Goal: Transaction & Acquisition: Purchase product/service

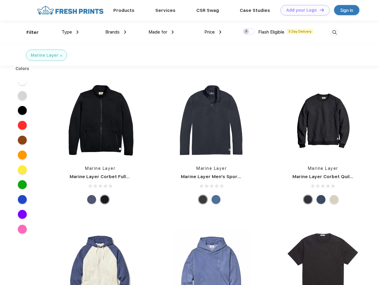
click at [303, 10] on link "Add your Logo Design Tool" at bounding box center [304, 10] width 49 height 10
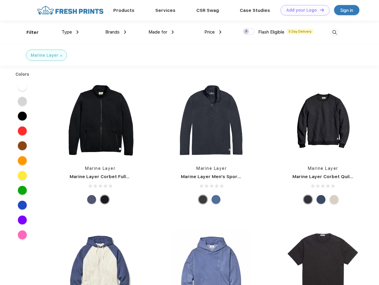
click at [0, 0] on div "Design Tool" at bounding box center [0, 0] width 0 height 0
click at [319, 10] on link "Add your Logo Design Tool" at bounding box center [304, 10] width 49 height 10
click at [29, 32] on div "Filter" at bounding box center [32, 32] width 12 height 7
click at [70, 32] on span "Type" at bounding box center [67, 31] width 10 height 5
click at [116, 32] on span "Brands" at bounding box center [112, 31] width 14 height 5
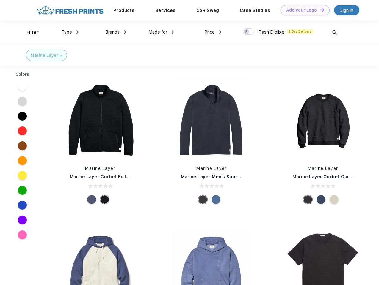
click at [161, 32] on span "Made for" at bounding box center [157, 31] width 19 height 5
click at [213, 32] on span "Price" at bounding box center [209, 31] width 10 height 5
click at [249, 32] on div at bounding box center [249, 31] width 12 height 7
click at [246, 32] on input "checkbox" at bounding box center [245, 30] width 4 height 4
click at [334, 32] on img at bounding box center [334, 33] width 10 height 10
